Goal: Task Accomplishment & Management: Complete application form

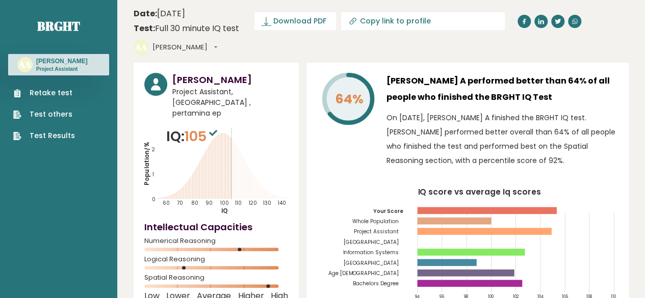
click at [70, 90] on link "Retake test" at bounding box center [44, 93] width 62 height 11
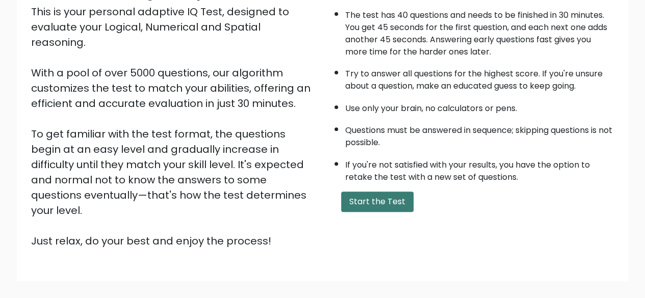
scroll to position [168, 0]
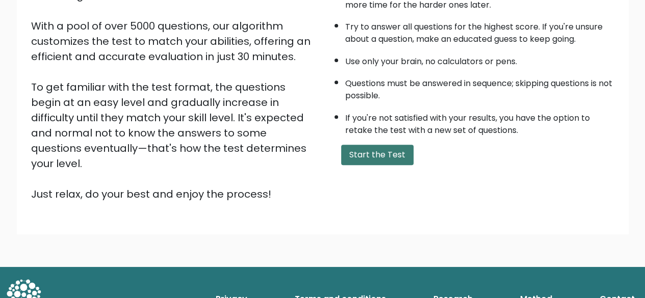
click at [394, 148] on button "Start the Test" at bounding box center [377, 155] width 72 height 20
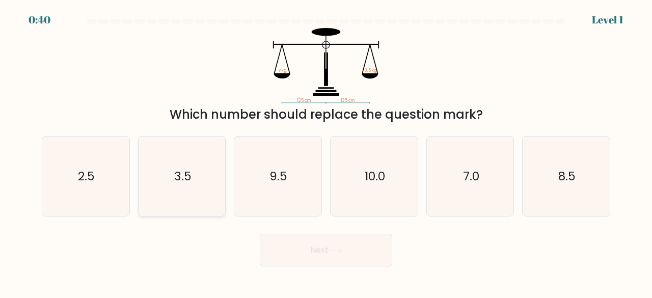
click at [194, 179] on icon "3.5" at bounding box center [182, 177] width 80 height 80
click at [326, 152] on input "b. 3.5" at bounding box center [326, 150] width 1 height 3
radio input "true"
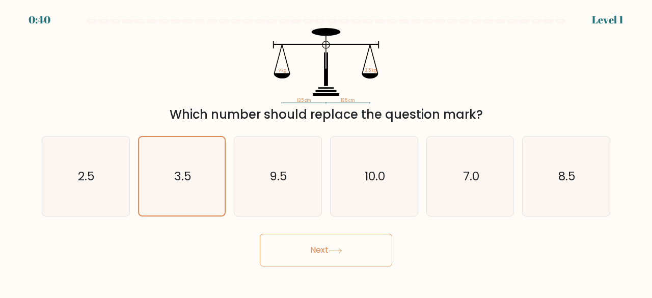
click at [288, 249] on button "Next" at bounding box center [326, 250] width 133 height 33
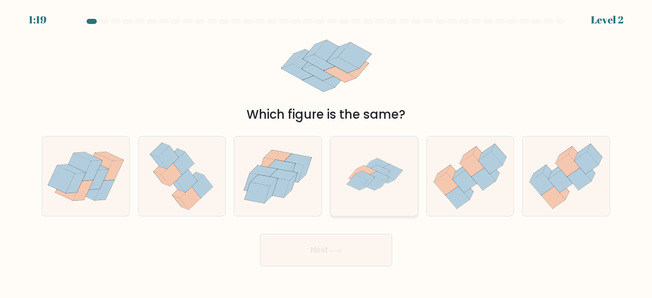
click at [382, 162] on icon at bounding box center [381, 162] width 20 height 9
click at [327, 152] on input "d." at bounding box center [326, 150] width 1 height 3
radio input "true"
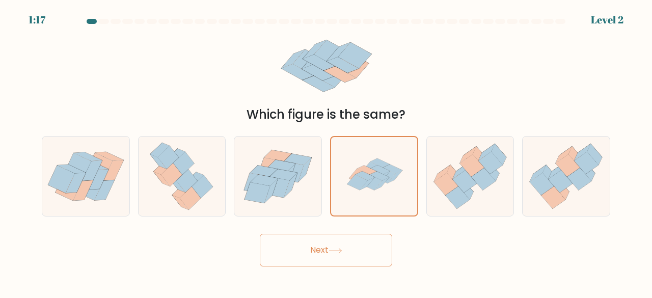
click at [12, 53] on form at bounding box center [326, 143] width 652 height 248
click at [272, 246] on button "Next" at bounding box center [326, 250] width 133 height 33
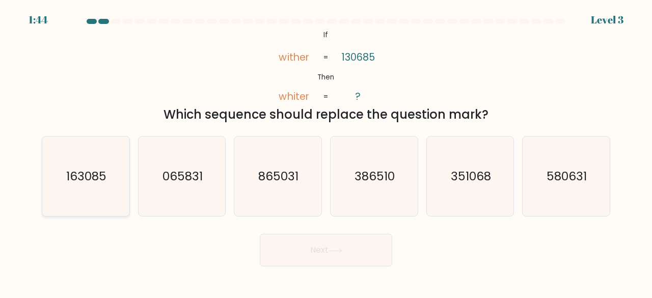
click at [96, 173] on text "163085" at bounding box center [86, 176] width 40 height 17
click at [326, 152] on input "a. 163085" at bounding box center [326, 150] width 1 height 3
radio input "true"
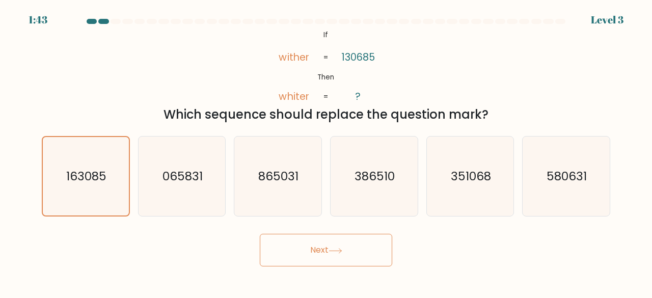
click at [313, 266] on button "Next" at bounding box center [326, 250] width 133 height 33
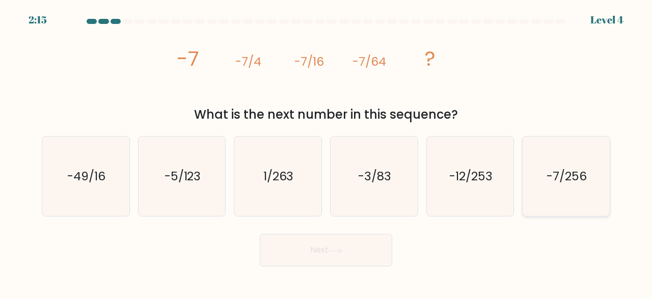
click at [564, 192] on icon "-7/256" at bounding box center [566, 177] width 80 height 80
click at [327, 152] on input "f. -7/256" at bounding box center [326, 150] width 1 height 3
radio input "true"
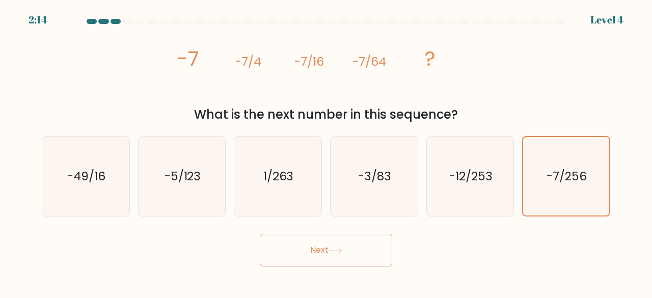
click at [326, 256] on button "Next" at bounding box center [326, 250] width 133 height 33
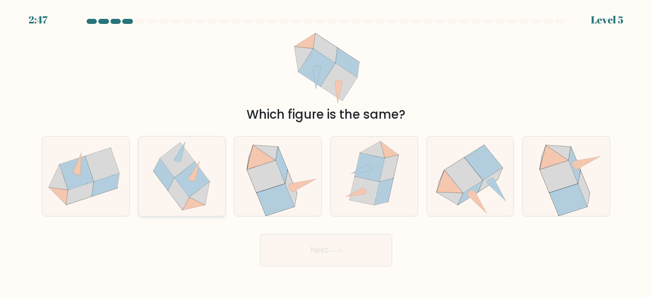
click at [194, 183] on icon at bounding box center [192, 179] width 35 height 35
click at [326, 152] on input "b." at bounding box center [326, 150] width 1 height 3
radio input "true"
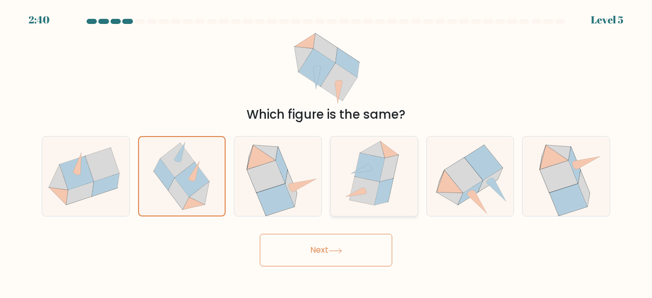
click at [394, 190] on icon at bounding box center [374, 177] width 69 height 80
click at [327, 152] on input "d." at bounding box center [326, 150] width 1 height 3
radio input "true"
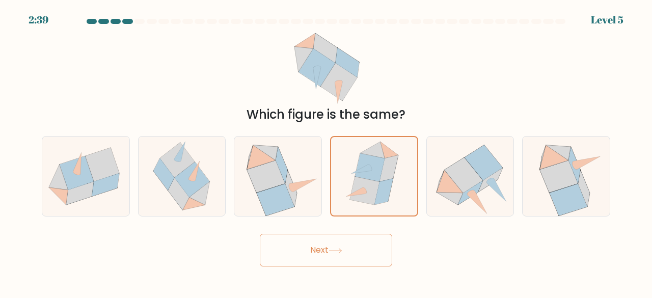
click at [338, 248] on icon at bounding box center [336, 251] width 14 height 6
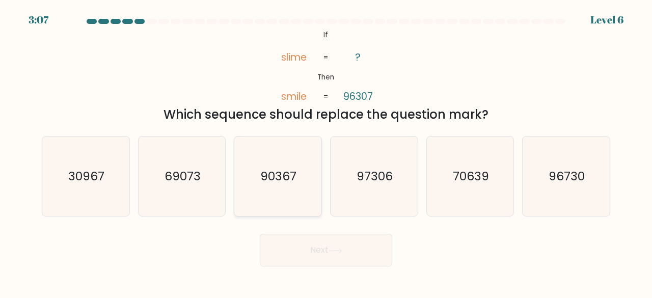
click at [275, 169] on text "90367" at bounding box center [279, 176] width 36 height 17
click at [326, 152] on input "c. 90367" at bounding box center [326, 150] width 1 height 3
radio input "true"
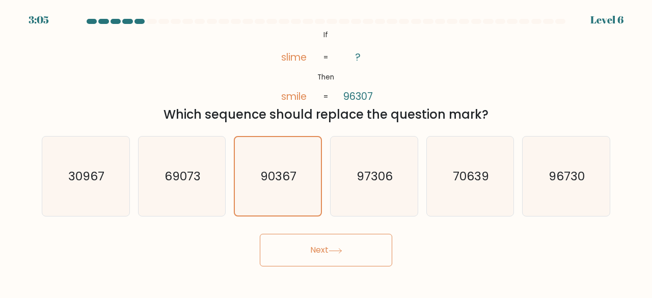
click at [337, 262] on button "Next" at bounding box center [326, 250] width 133 height 33
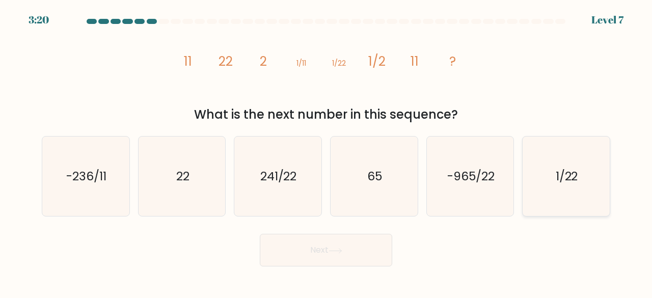
click at [591, 177] on icon "1/22" at bounding box center [566, 177] width 80 height 80
click at [327, 152] on input "f. 1/22" at bounding box center [326, 150] width 1 height 3
radio input "true"
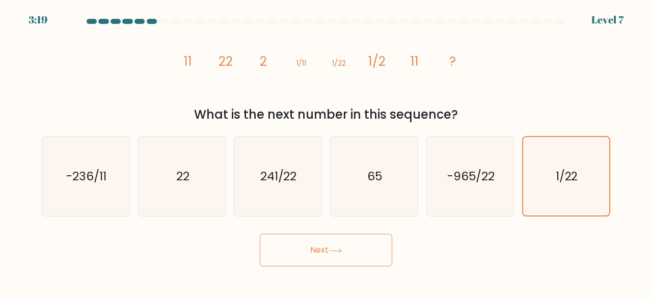
click at [372, 254] on button "Next" at bounding box center [326, 250] width 133 height 33
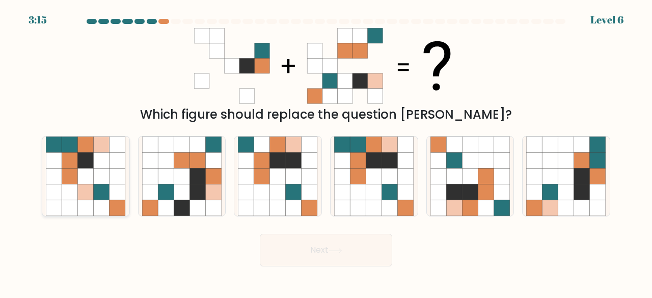
click at [81, 141] on icon at bounding box center [86, 145] width 16 height 16
click at [326, 149] on input "a." at bounding box center [326, 150] width 1 height 3
radio input "true"
click at [333, 238] on button "Next" at bounding box center [326, 250] width 133 height 33
